Goal: Task Accomplishment & Management: Manage account settings

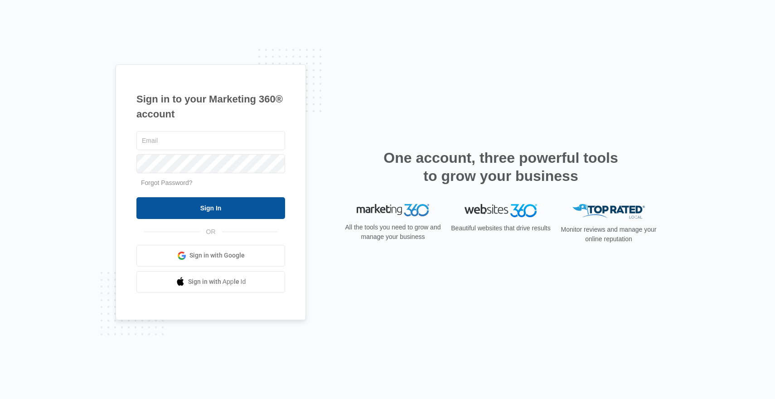
type input "[EMAIL_ADDRESS][DOMAIN_NAME]"
click at [210, 209] on input "Sign In" at bounding box center [210, 208] width 149 height 22
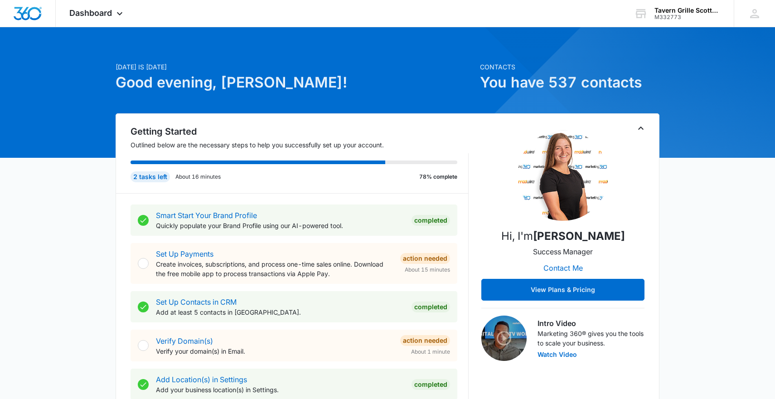
scroll to position [3, 0]
